Goal: Transaction & Acquisition: Purchase product/service

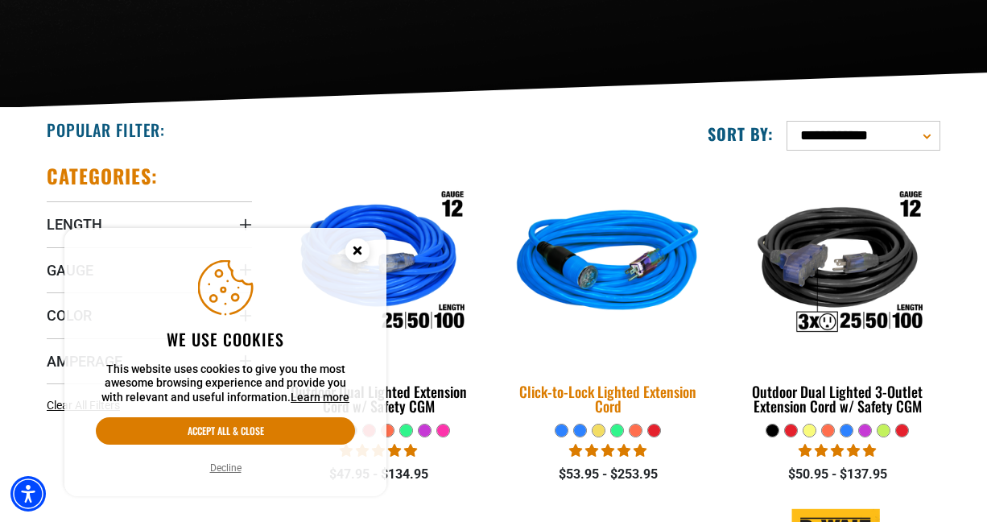
click at [549, 337] on img at bounding box center [608, 264] width 226 height 206
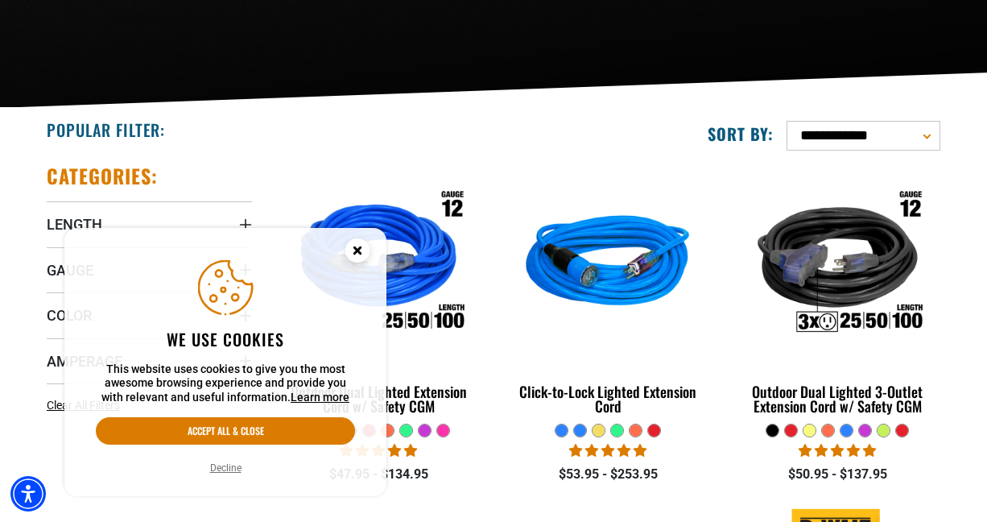
click at [275, 416] on div "We use cookies This website uses cookies to give you the most awesome browsing …" at bounding box center [225, 362] width 283 height 230
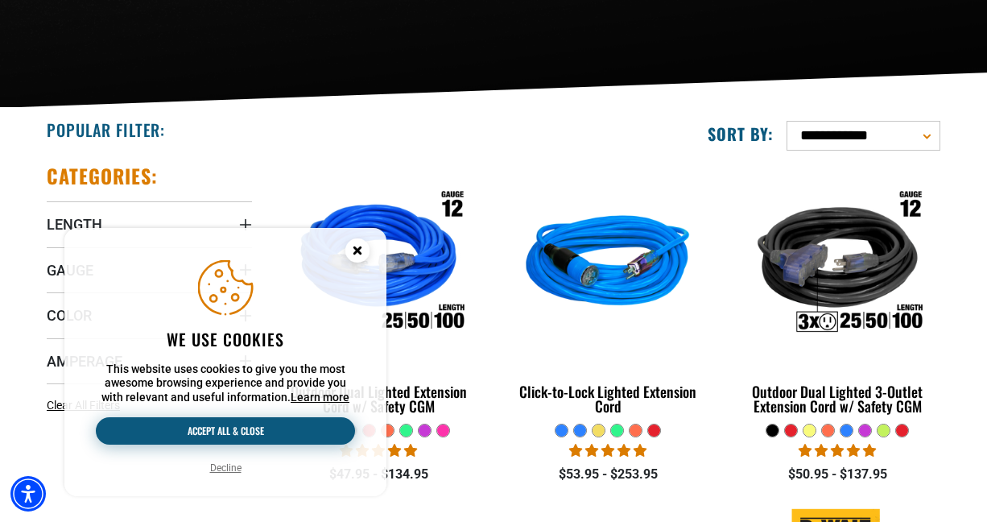
click at [271, 430] on button "Accept all & close" at bounding box center [225, 430] width 259 height 27
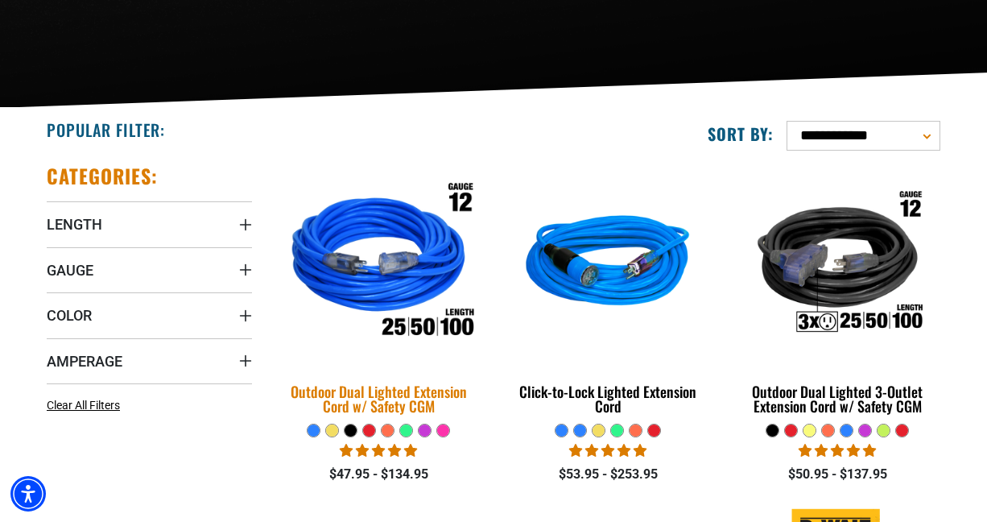
click at [421, 329] on img at bounding box center [380, 264] width 226 height 206
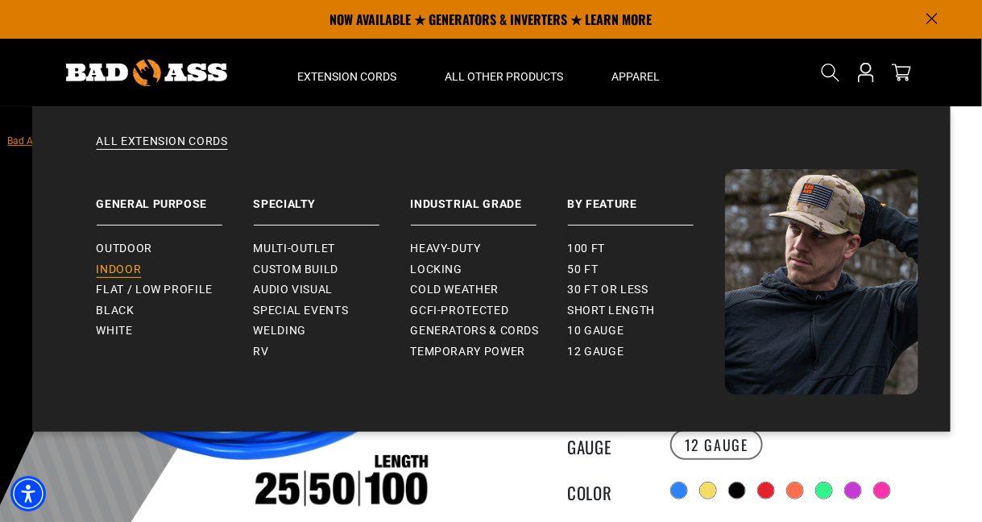
click at [155, 267] on link "Indoor" at bounding box center [175, 269] width 157 height 21
